Goal: Information Seeking & Learning: Learn about a topic

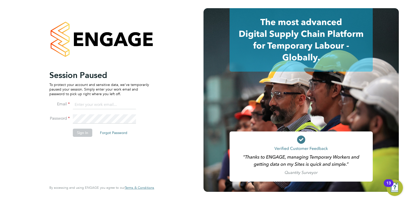
click at [106, 103] on input at bounding box center [104, 104] width 63 height 9
type input "danielclarke@jjfox.com"
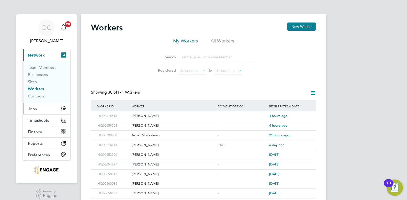
click at [44, 110] on button "Jobs" at bounding box center [47, 108] width 48 height 11
click at [45, 108] on button "Jobs" at bounding box center [47, 108] width 48 height 11
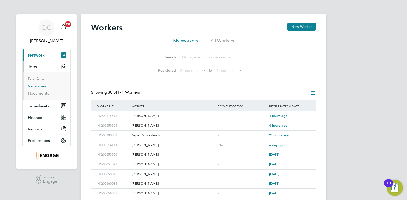
click at [39, 85] on link "Vacancies" at bounding box center [37, 86] width 18 height 5
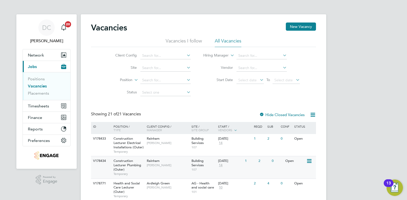
click at [171, 171] on div "V178434 Construction Lecturer Plumbing (Outer) Temporary Rainham Ian Rist Build…" at bounding box center [203, 167] width 225 height 22
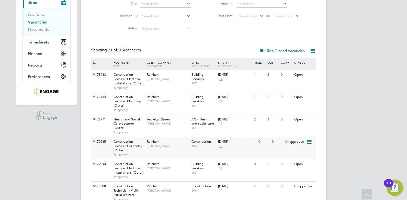
scroll to position [70, 0]
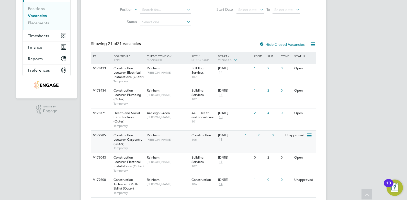
click at [164, 148] on div "V179285 Construction Lecturer Carpentry (Outer) Temporary Rainham Ian Rist Cons…" at bounding box center [203, 141] width 225 height 22
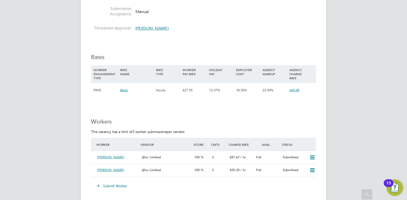
scroll to position [830, 0]
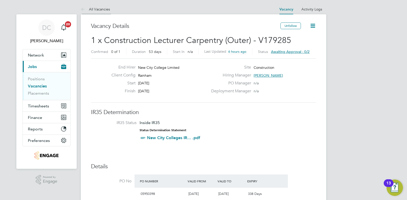
click at [106, 8] on link "All Vacancies" at bounding box center [95, 9] width 29 height 5
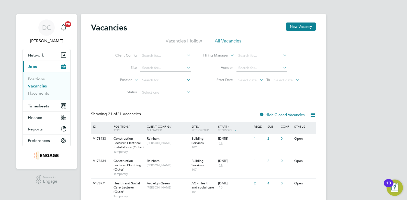
click at [194, 42] on li "Vacancies I follow" at bounding box center [183, 42] width 36 height 9
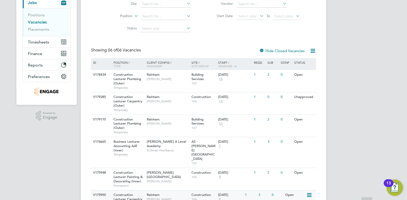
scroll to position [70, 0]
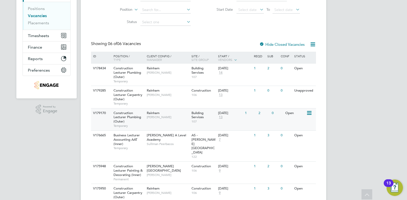
click at [171, 122] on div "V179170 Construction Lecturer Plumbing (Outer) Temporary Rainham Ian Rist Build…" at bounding box center [203, 119] width 225 height 22
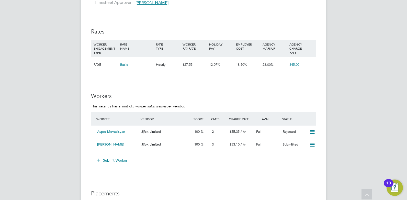
scroll to position [900, 0]
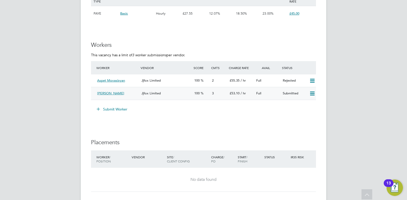
click at [215, 93] on div "3" at bounding box center [219, 93] width 18 height 8
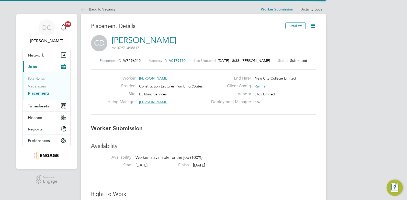
scroll to position [3, 3]
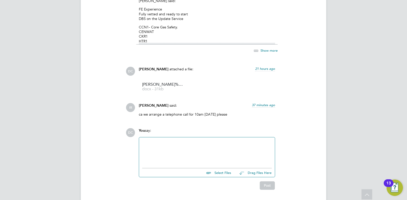
click at [186, 41] on p "CCN1- Core Gas Safety. CENWAT CKR1 HTR1" at bounding box center [207, 34] width 136 height 19
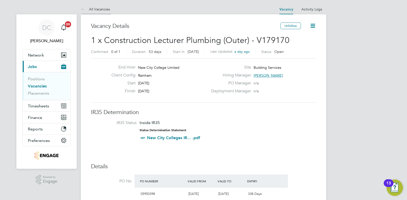
click at [100, 10] on link "All Vacancies" at bounding box center [95, 9] width 29 height 5
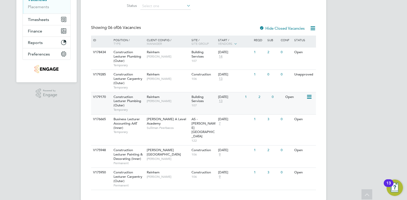
click at [221, 101] on span "13" at bounding box center [220, 101] width 5 height 4
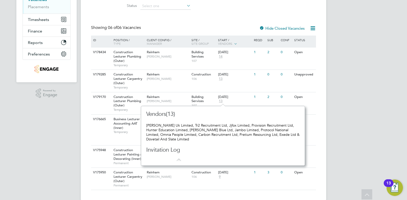
click at [277, 199] on app-footer at bounding box center [203, 204] width 245 height 8
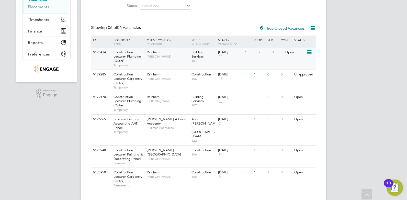
click at [220, 57] on span "14" at bounding box center [220, 56] width 5 height 4
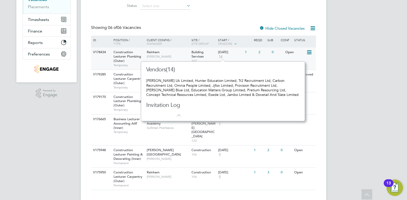
click at [241, 59] on div "[DATE] 14" at bounding box center [230, 55] width 27 height 14
click at [220, 57] on span "14" at bounding box center [220, 56] width 5 height 4
click at [178, 116] on icon at bounding box center [177, 113] width 6 height 6
click at [167, 107] on h3 "Invitation Log" at bounding box center [190, 104] width 89 height 7
drag, startPoint x: 158, startPoint y: 90, endPoint x: 207, endPoint y: 91, distance: 48.5
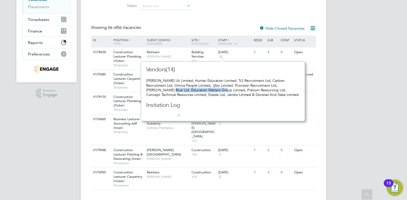
click at [207, 91] on div "[PERSON_NAME] Uk Limited, Hunter Education Limited, Tr2 Recruitment Ltd, Carbon…" at bounding box center [222, 87] width 153 height 19
drag, startPoint x: 207, startPoint y: 91, endPoint x: 202, endPoint y: 90, distance: 4.4
copy div "Education Matters Group Limited"
click at [373, 112] on div "DC [PERSON_NAME] Notifications 20 Applications: Network Team Members Businesses…" at bounding box center [203, 61] width 407 height 294
drag, startPoint x: 152, startPoint y: 70, endPoint x: 174, endPoint y: 62, distance: 23.9
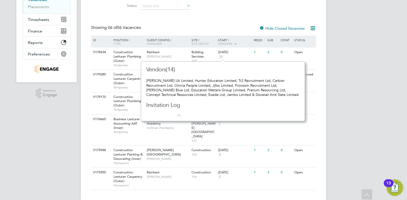
click at [152, 70] on h3 "Vendors(14)" at bounding box center [190, 69] width 89 height 7
click at [178, 114] on icon at bounding box center [177, 113] width 6 height 6
click at [179, 115] on icon at bounding box center [177, 113] width 6 height 6
click at [180, 115] on icon at bounding box center [177, 113] width 6 height 6
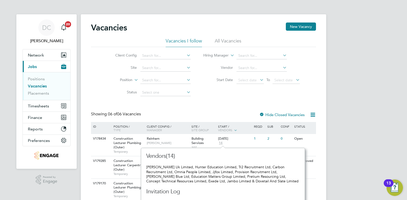
click at [44, 86] on link "Vacancies" at bounding box center [37, 86] width 19 height 5
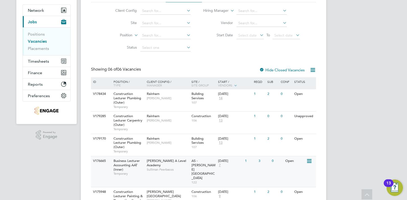
scroll to position [51, 0]
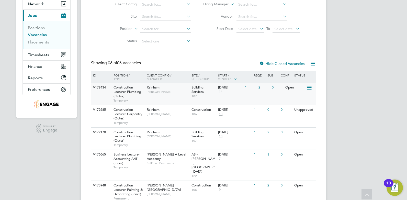
click at [222, 92] on span "14" at bounding box center [220, 92] width 5 height 4
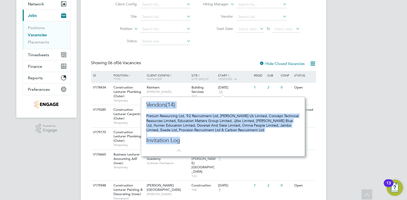
click at [259, 141] on div "Vendors(14) Pretium Resourcing Ltd, Tr2 Recruitment Ltd, [PERSON_NAME] Uk Limit…" at bounding box center [222, 126] width 153 height 51
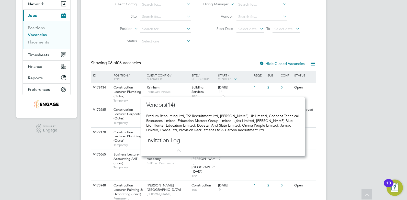
click at [334, 153] on div "DC [PERSON_NAME] Notifications 20 Applications: Network Team Members Businesses…" at bounding box center [203, 96] width 407 height 294
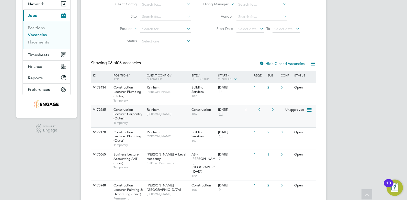
click at [222, 114] on span "13" at bounding box center [220, 114] width 5 height 4
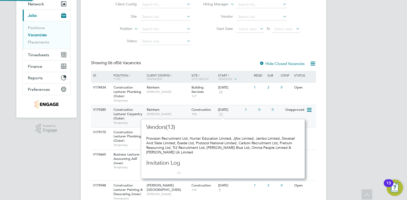
scroll to position [5, 6]
click at [406, 128] on html "DC [PERSON_NAME] Notifications 20 Applications: Network Team Members Businesses…" at bounding box center [203, 96] width 407 height 294
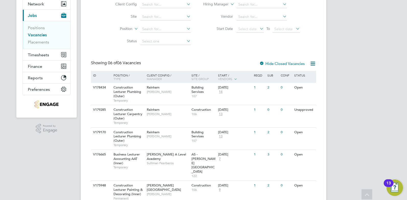
click at [380, 127] on div "DC [PERSON_NAME] Notifications 20 Applications: Network Team Members Businesses…" at bounding box center [203, 96] width 407 height 294
click at [221, 137] on span "13" at bounding box center [220, 136] width 5 height 4
